Goal: Information Seeking & Learning: Learn about a topic

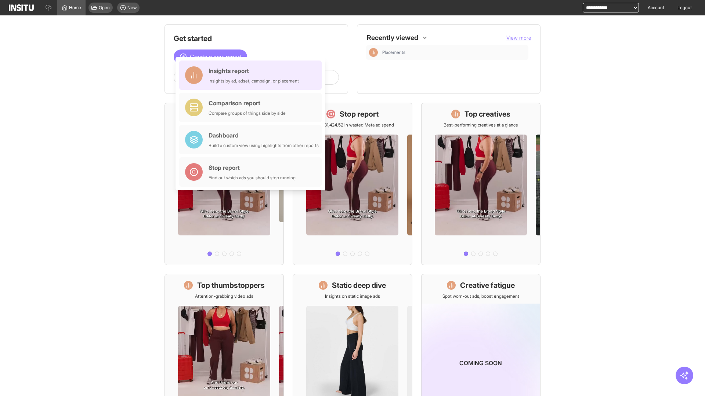
click at [252, 75] on div "Insights report Insights by ad, adset, campaign, or placement" at bounding box center [254, 75] width 90 height 18
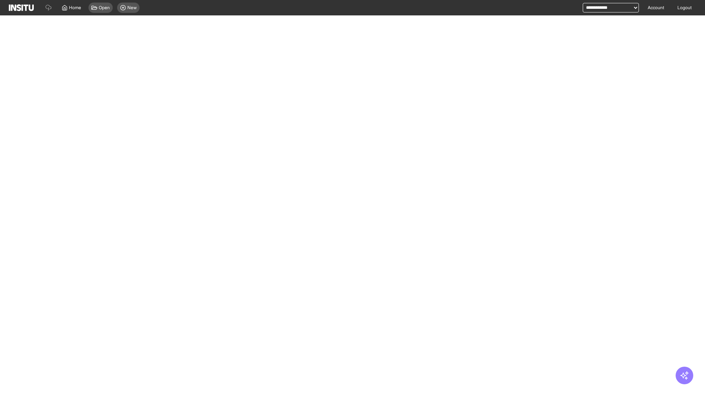
select select "**"
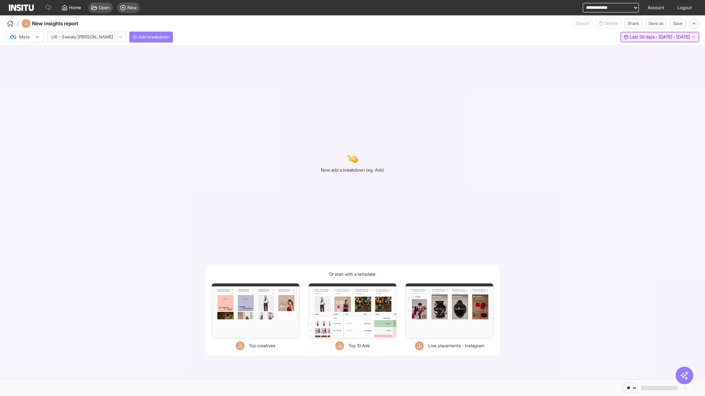
click at [645, 37] on span "Last 30 days - [DATE] - [DATE]" at bounding box center [660, 37] width 60 height 6
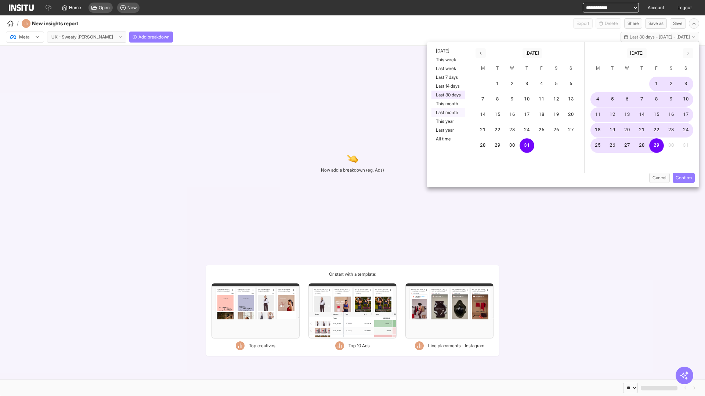
click at [447, 113] on button "Last month" at bounding box center [448, 112] width 34 height 9
